Goal: Task Accomplishment & Management: Complete application form

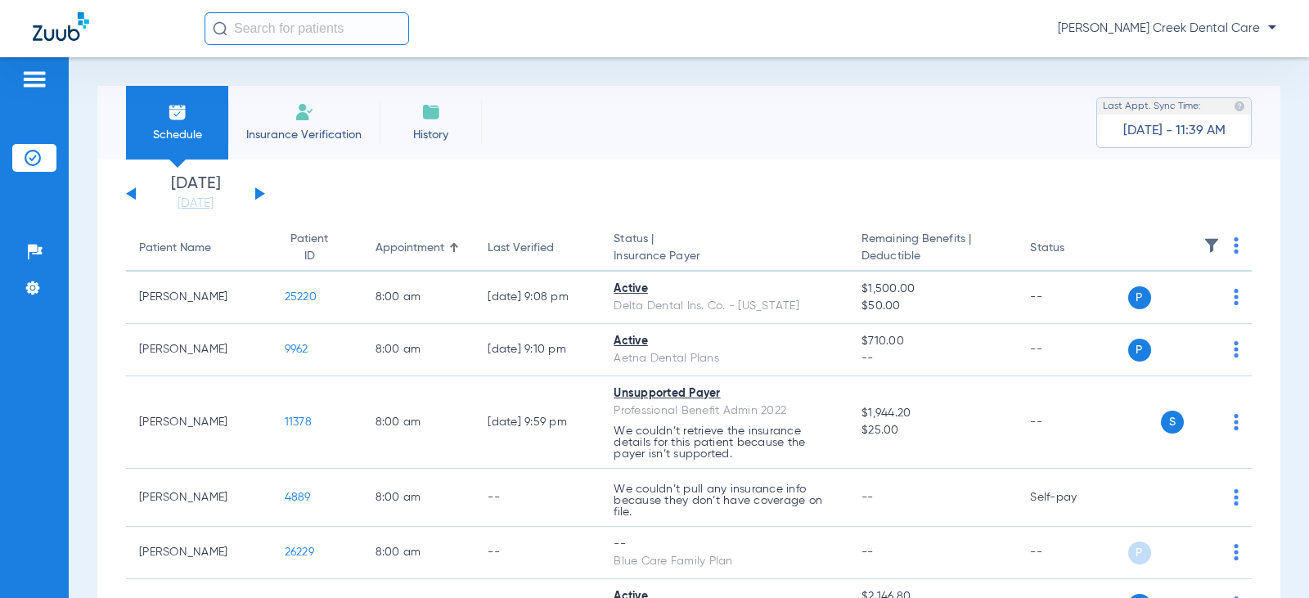
click at [290, 139] on span "Insurance Verification" at bounding box center [303, 135] width 127 height 16
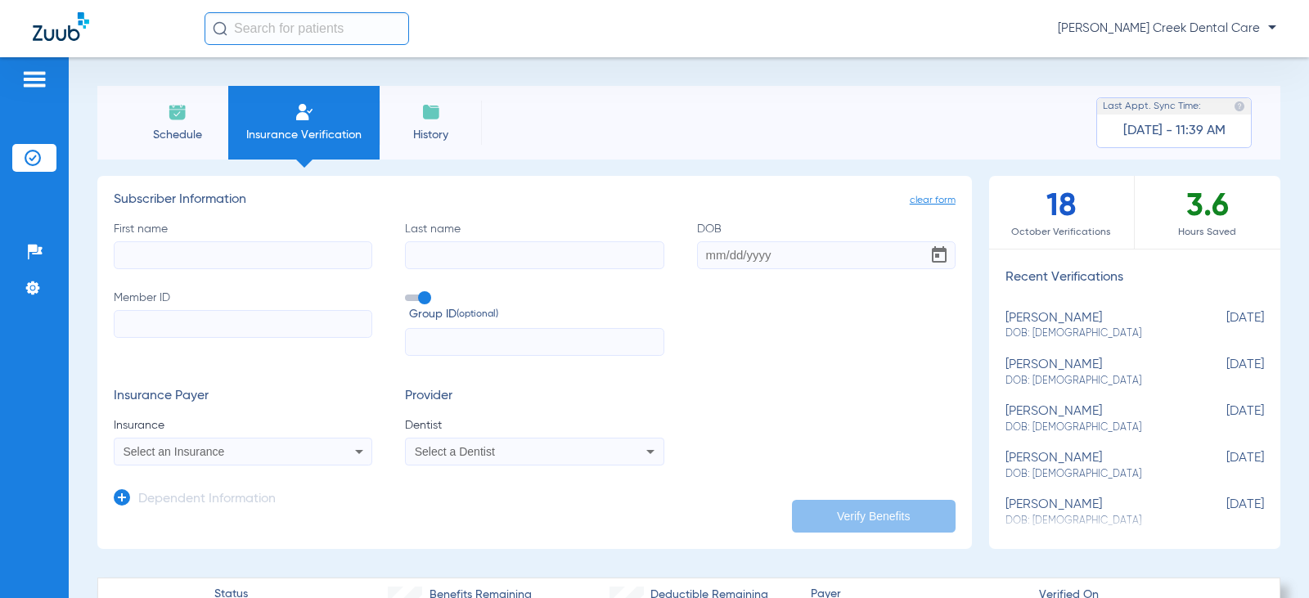
click at [222, 266] on input "First name" at bounding box center [243, 255] width 258 height 28
type input "[PERSON_NAME]"
type input "Lacey"
click at [744, 268] on input "DOB" at bounding box center [826, 255] width 258 height 28
type input "[DATE]"
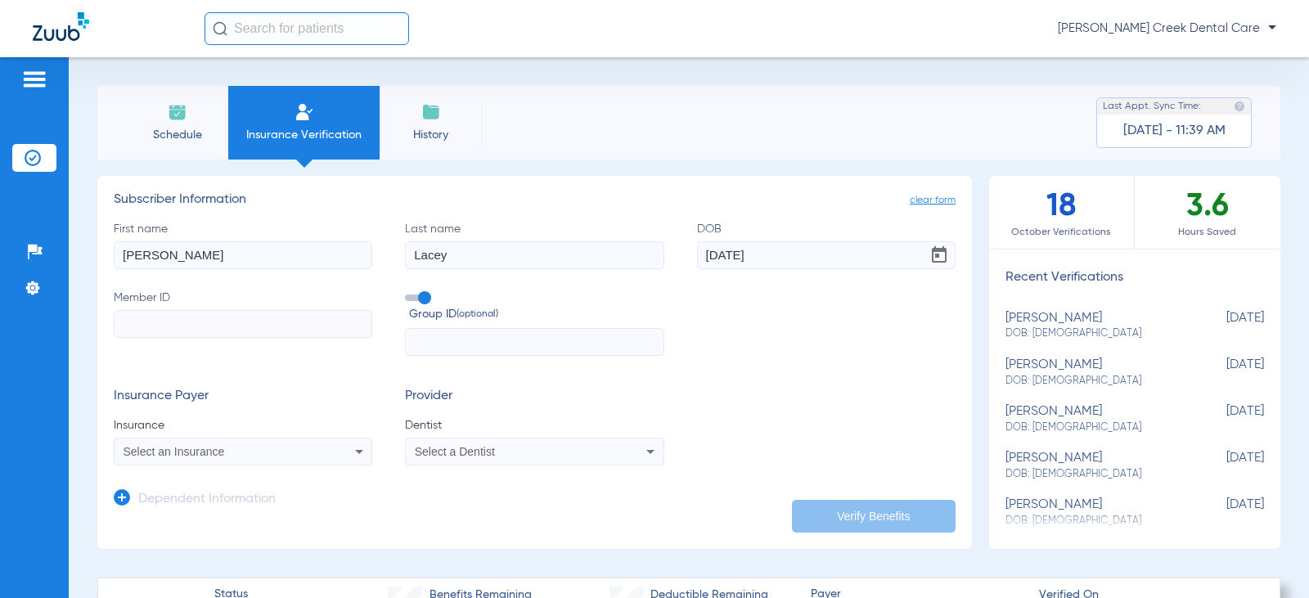
click at [125, 321] on input "Member ID" at bounding box center [243, 324] width 258 height 28
type input "338448848"
click at [355, 453] on icon at bounding box center [359, 452] width 8 height 4
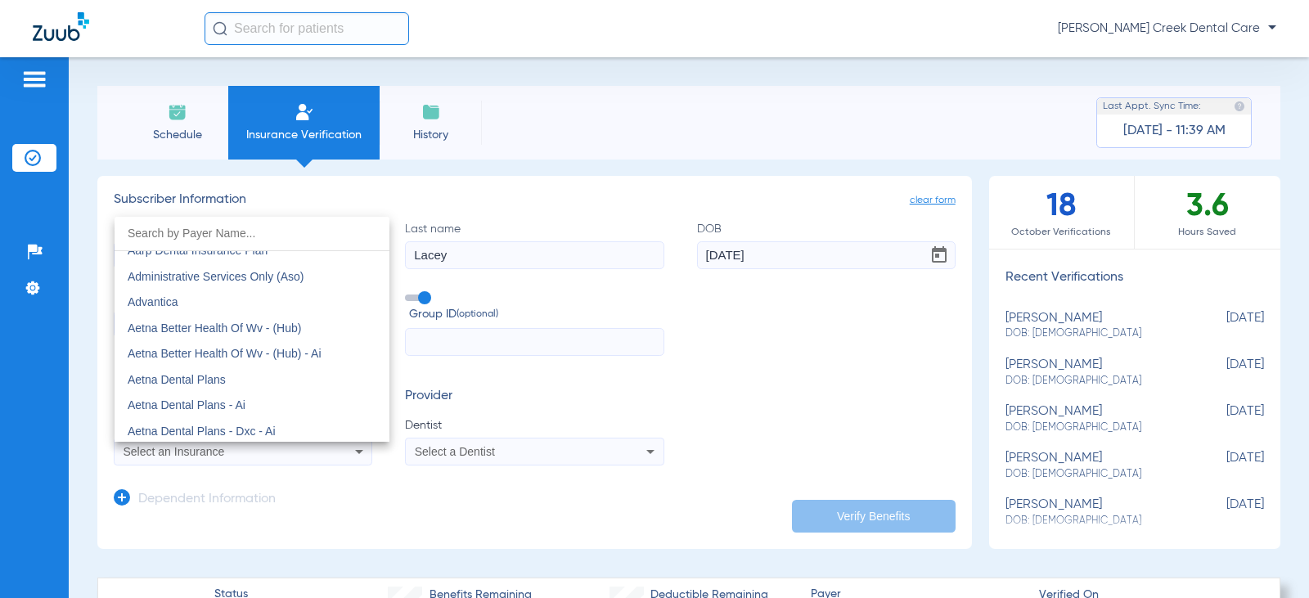
scroll to position [98, 0]
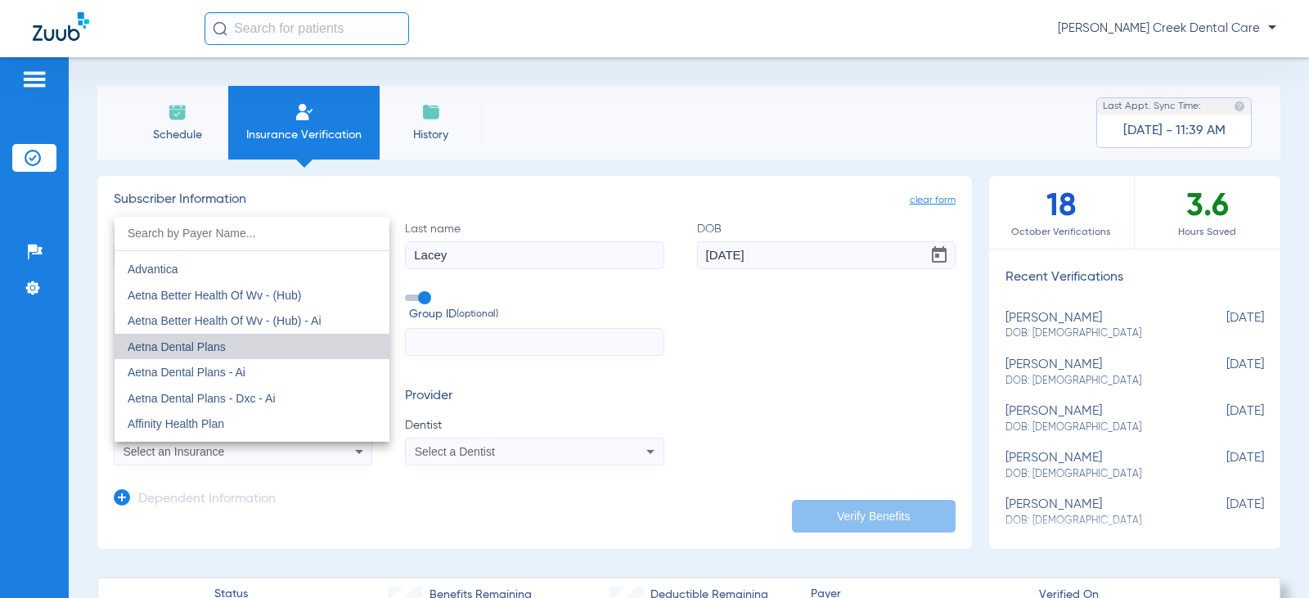
click at [276, 357] on mat-option "Aetna Dental Plans" at bounding box center [252, 347] width 275 height 26
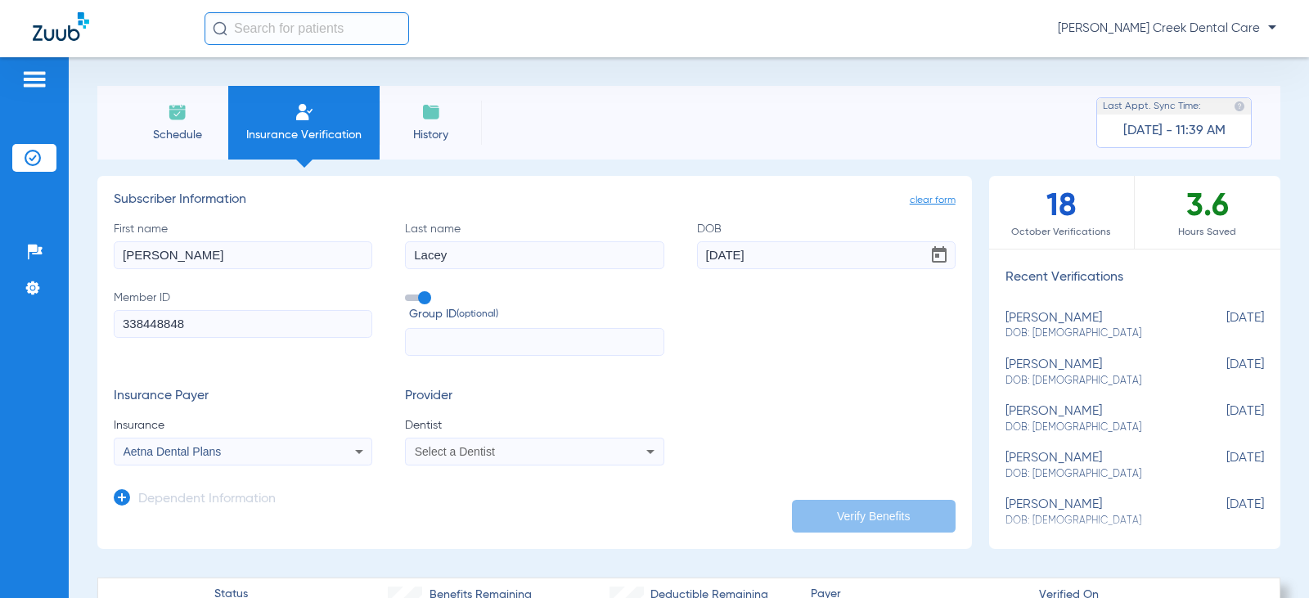
click at [642, 444] on icon at bounding box center [650, 452] width 20 height 20
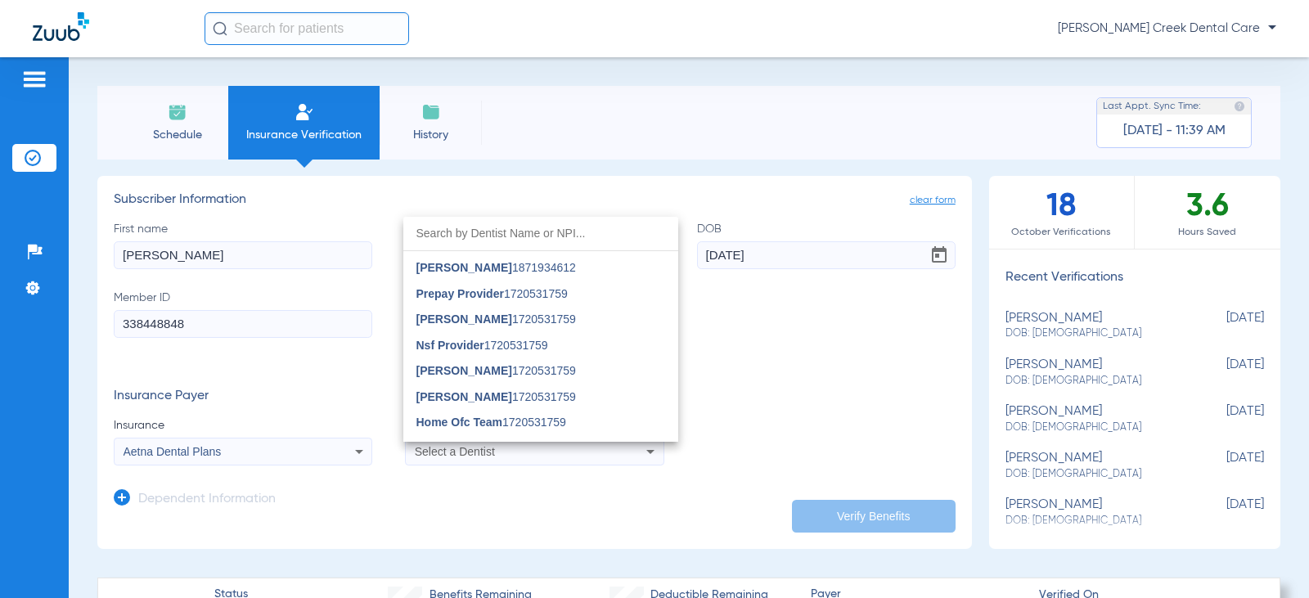
scroll to position [491, 0]
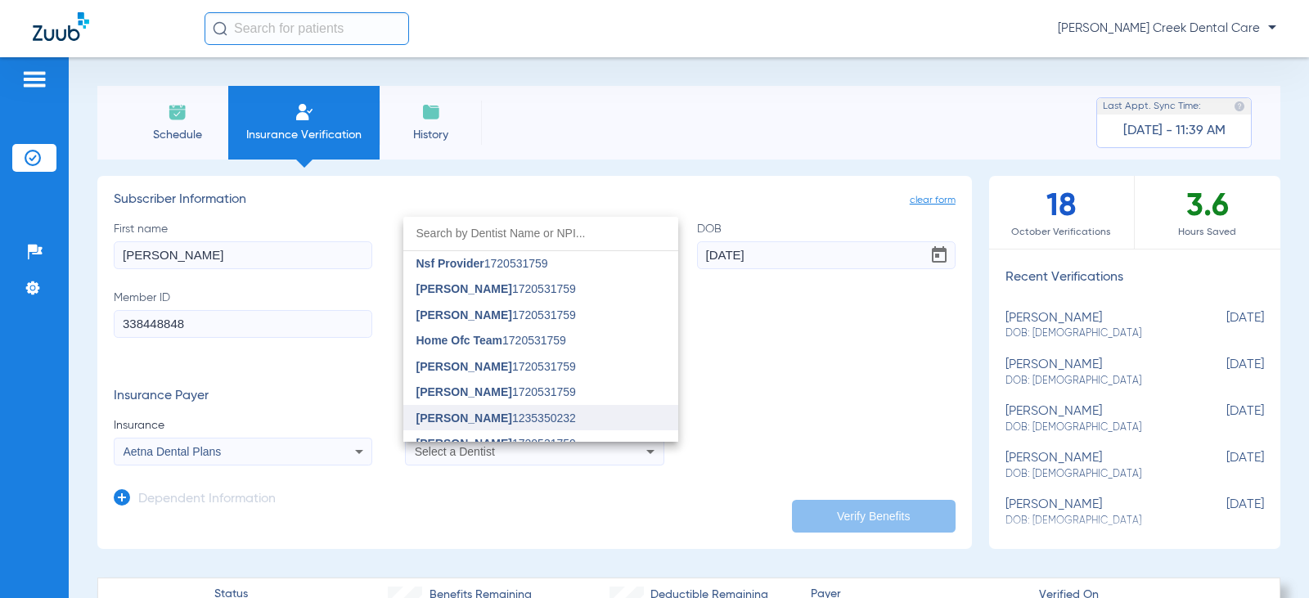
click at [544, 416] on span "[PERSON_NAME] 1235350232" at bounding box center [495, 417] width 159 height 11
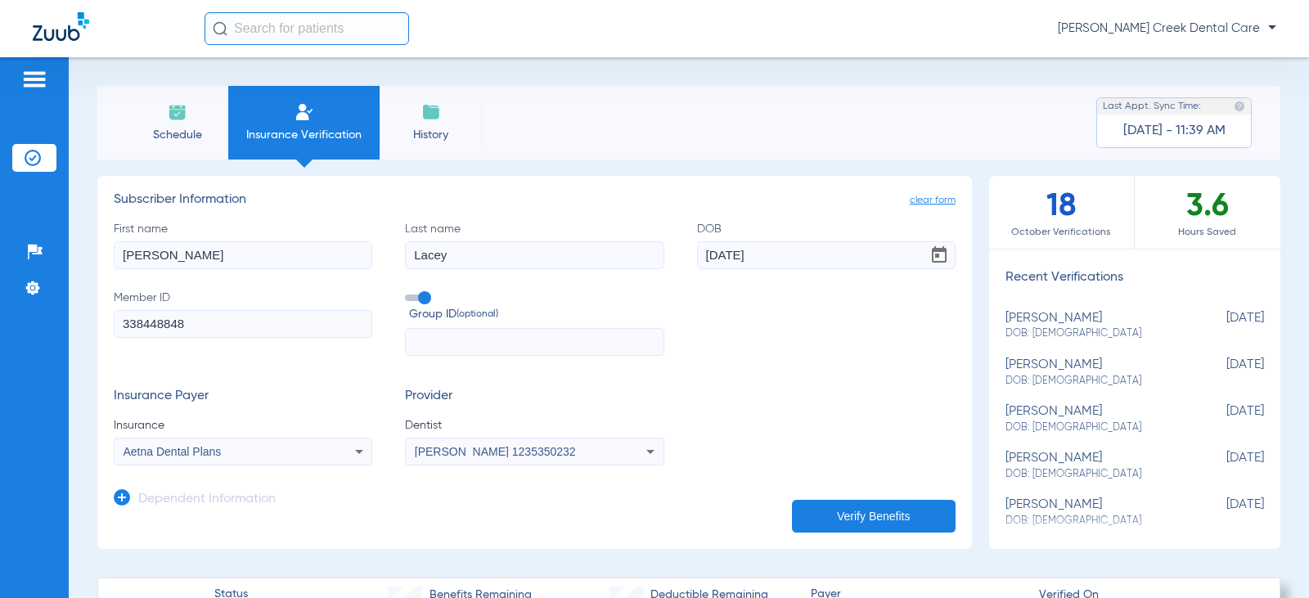
click at [869, 511] on button "Verify Benefits" at bounding box center [874, 516] width 164 height 33
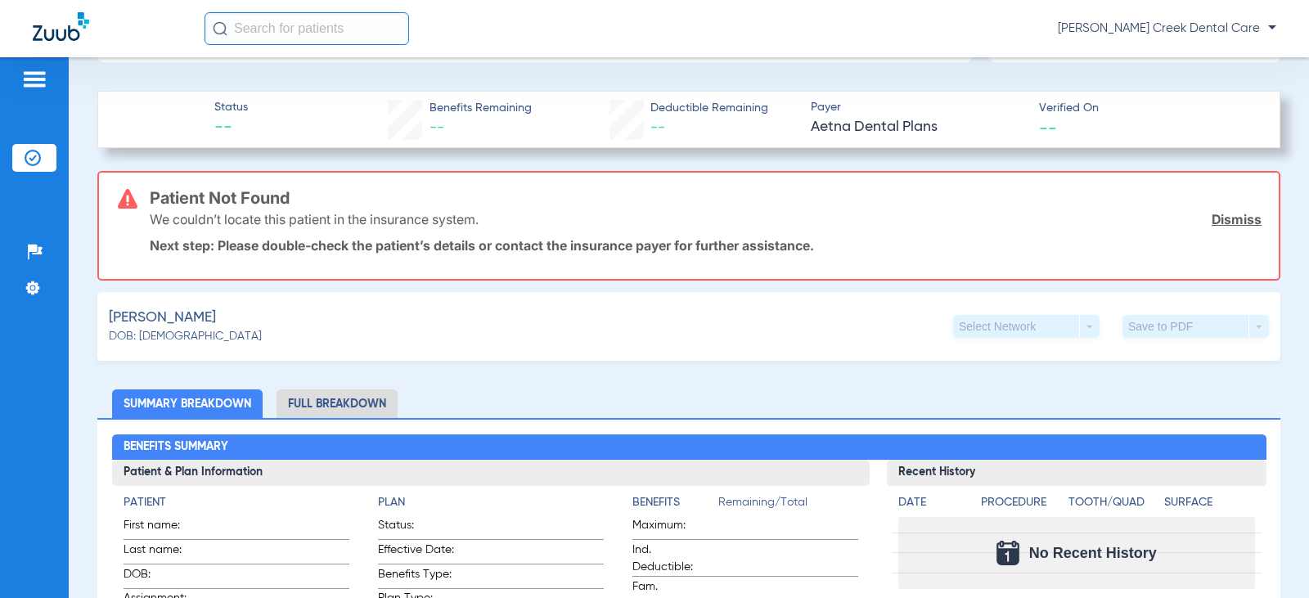
scroll to position [573, 0]
